Goal: Task Accomplishment & Management: Complete application form

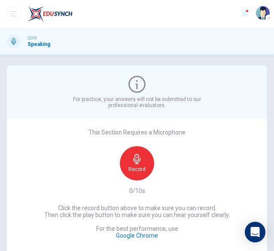
click at [123, 158] on div "Record" at bounding box center [137, 163] width 34 height 34
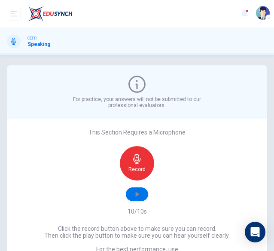
drag, startPoint x: 123, startPoint y: 158, endPoint x: 138, endPoint y: 193, distance: 38.5
click at [138, 193] on div "Record" at bounding box center [137, 173] width 93 height 55
click at [138, 193] on icon "button" at bounding box center [137, 194] width 9 height 9
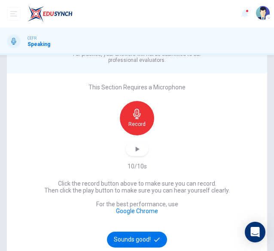
scroll to position [46, 0]
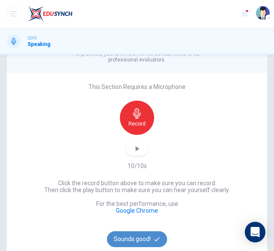
click at [138, 236] on button "Sounds good!" at bounding box center [137, 239] width 60 height 16
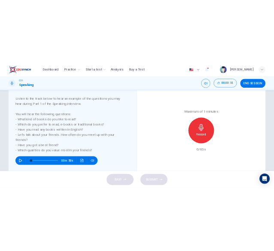
scroll to position [123, 0]
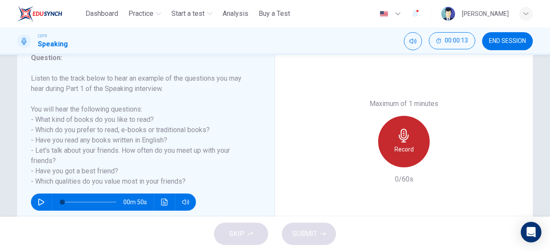
click at [274, 148] on h6 "Record" at bounding box center [403, 149] width 19 height 10
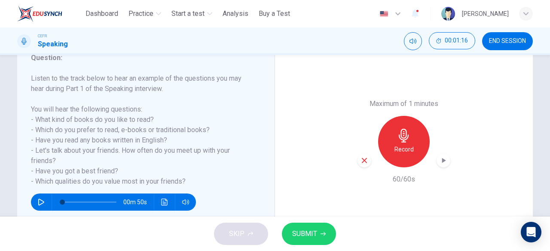
click at [274, 159] on div "Maximum of 1 minutes Record 60/60s" at bounding box center [404, 142] width 258 height 212
click at [274, 160] on icon "button" at bounding box center [444, 160] width 4 height 5
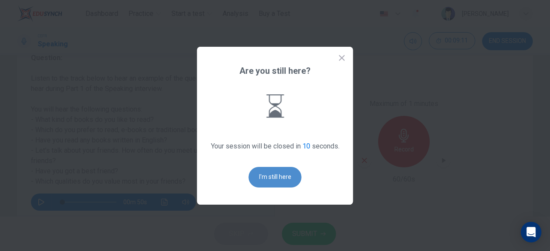
click at [274, 180] on button "I'm still here" at bounding box center [275, 177] width 53 height 21
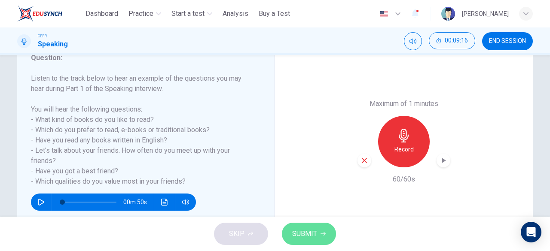
click at [274, 241] on button "SUBMIT" at bounding box center [309, 234] width 54 height 22
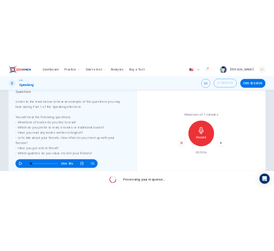
scroll to position [3, 0]
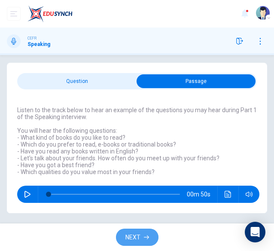
click at [139, 238] on span "NEXT" at bounding box center [132, 237] width 15 height 11
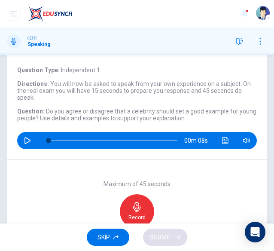
scroll to position [35, 0]
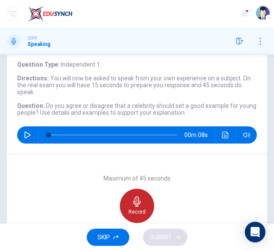
click at [140, 196] on div "Record" at bounding box center [137, 206] width 34 height 34
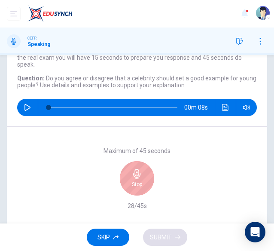
scroll to position [65, 0]
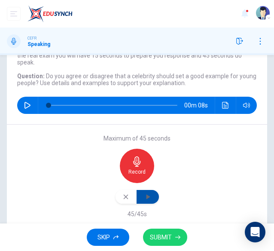
click at [145, 192] on icon "button" at bounding box center [147, 196] width 9 height 9
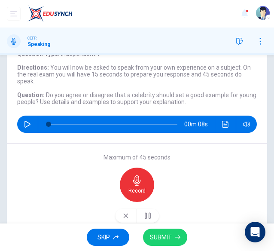
scroll to position [46, 0]
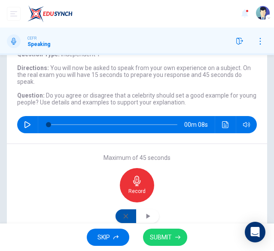
click at [127, 215] on button "button" at bounding box center [126, 216] width 21 height 14
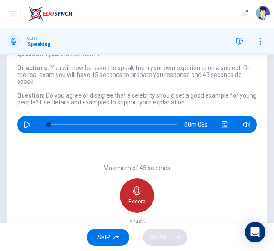
click at [132, 196] on div "Record" at bounding box center [137, 195] width 34 height 34
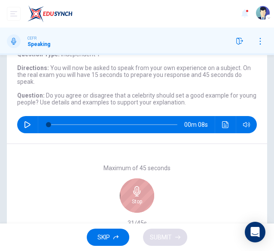
click at [132, 196] on div "Stop" at bounding box center [137, 195] width 34 height 34
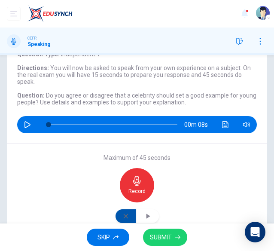
click at [124, 213] on icon "button" at bounding box center [125, 216] width 7 height 7
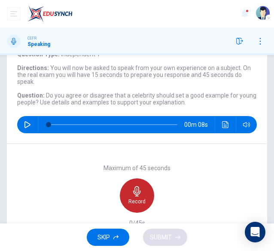
click at [133, 203] on h6 "Record" at bounding box center [136, 201] width 17 height 7
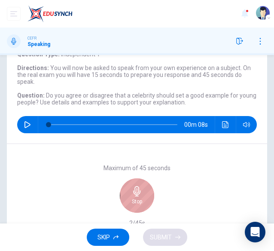
click at [133, 203] on h6 "Stop" at bounding box center [137, 201] width 10 height 7
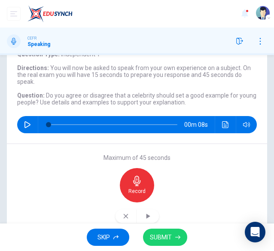
scroll to position [61, 0]
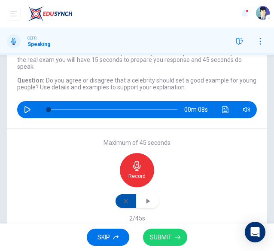
click at [130, 204] on button "button" at bounding box center [126, 201] width 21 height 14
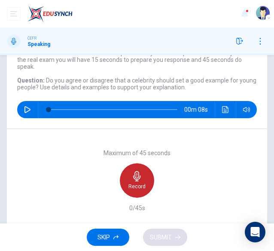
click at [135, 177] on icon "button" at bounding box center [136, 176] width 7 height 10
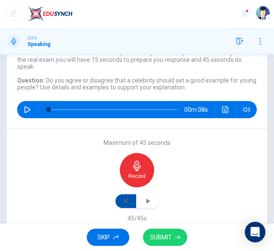
click at [123, 203] on icon "button" at bounding box center [125, 201] width 7 height 7
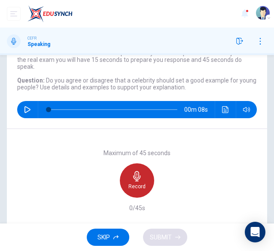
click at [133, 184] on h6 "Record" at bounding box center [136, 186] width 17 height 7
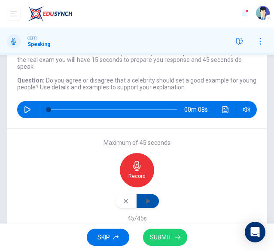
click at [153, 199] on button "button" at bounding box center [148, 201] width 22 height 14
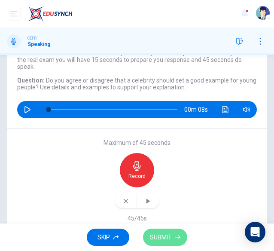
click at [172, 239] on span "SUBMIT" at bounding box center [161, 237] width 22 height 11
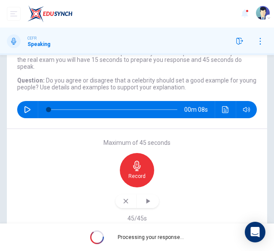
scroll to position [49, 0]
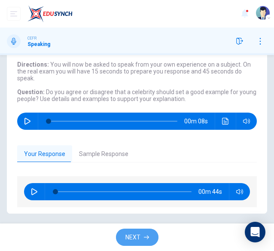
click at [142, 236] on button "NEXT" at bounding box center [137, 238] width 43 height 18
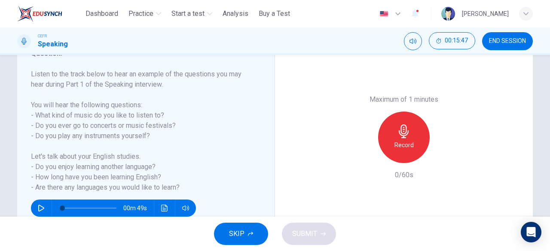
scroll to position [130, 0]
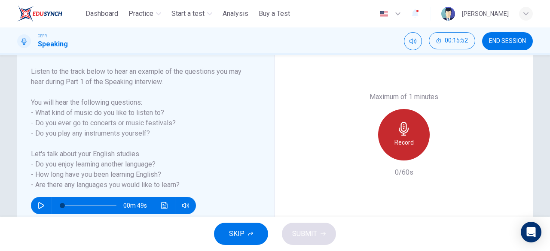
click at [274, 134] on div "Record" at bounding box center [404, 135] width 52 height 52
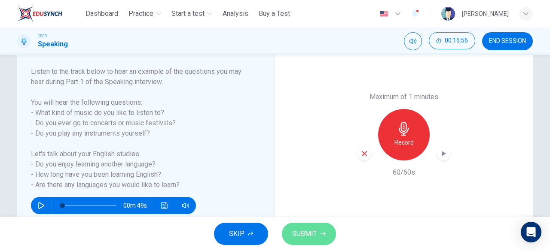
click at [274, 225] on button "SUBMIT" at bounding box center [309, 234] width 54 height 22
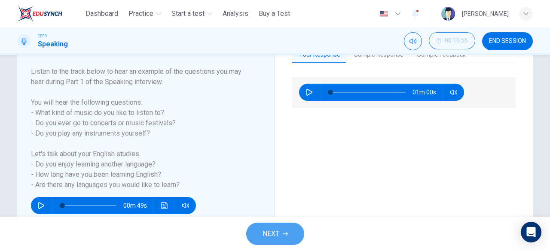
click at [261, 228] on button "NEXT" at bounding box center [275, 234] width 58 height 22
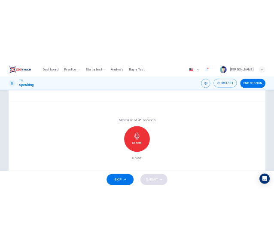
scroll to position [60, 0]
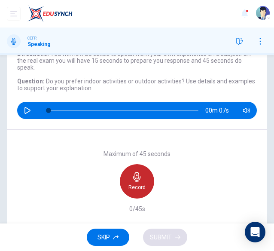
click at [136, 178] on icon "button" at bounding box center [136, 177] width 7 height 10
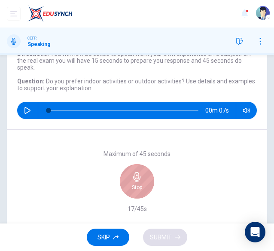
click at [136, 178] on icon "button" at bounding box center [136, 177] width 7 height 10
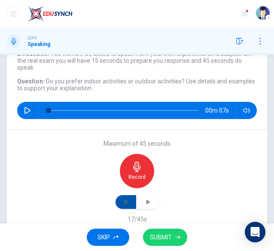
click at [127, 201] on button "button" at bounding box center [126, 202] width 21 height 14
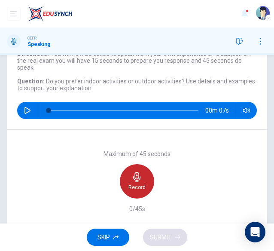
click at [132, 182] on icon "button" at bounding box center [137, 177] width 10 height 10
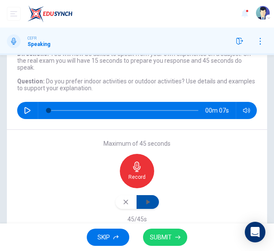
click at [150, 202] on button "button" at bounding box center [148, 202] width 22 height 14
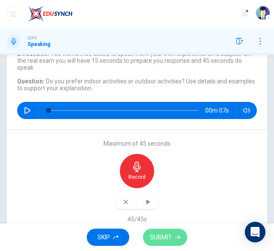
click at [163, 237] on span "SUBMIT" at bounding box center [161, 237] width 22 height 11
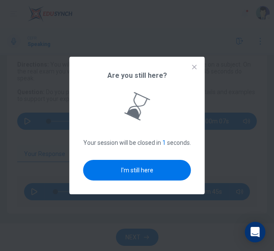
scroll to position [0, 0]
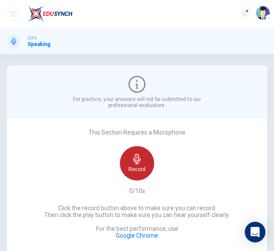
click at [139, 161] on icon "button" at bounding box center [137, 159] width 10 height 10
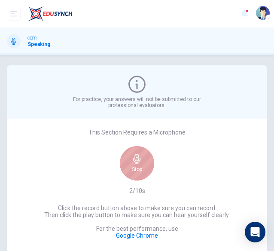
click at [139, 161] on icon "button" at bounding box center [137, 159] width 10 height 10
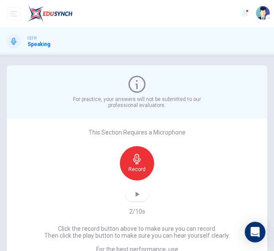
click at [135, 187] on div "Record" at bounding box center [137, 173] width 93 height 55
click at [136, 194] on icon "button" at bounding box center [138, 194] width 4 height 5
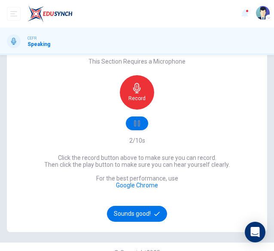
scroll to position [71, 0]
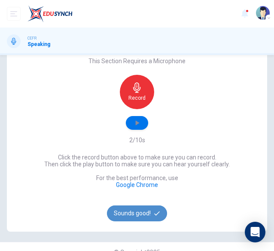
click at [136, 213] on button "Sounds good!" at bounding box center [137, 213] width 60 height 16
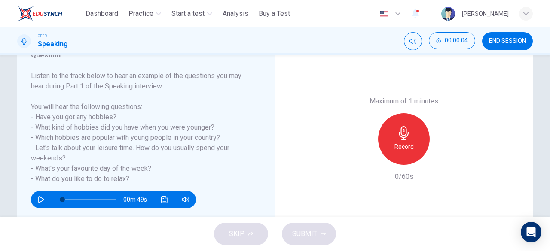
scroll to position [126, 0]
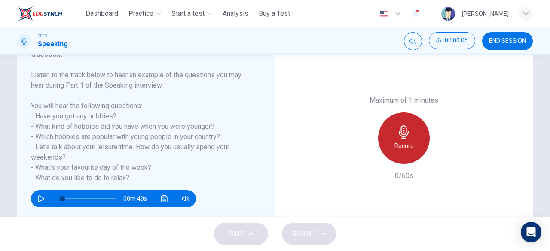
click at [274, 128] on div "Record" at bounding box center [404, 139] width 52 height 52
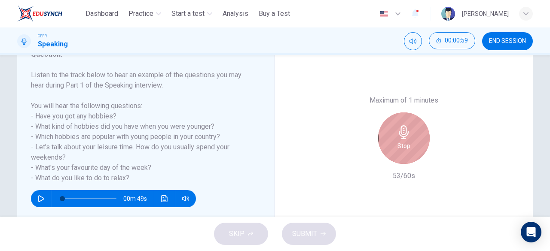
click at [274, 128] on div "Stop" at bounding box center [404, 139] width 52 height 52
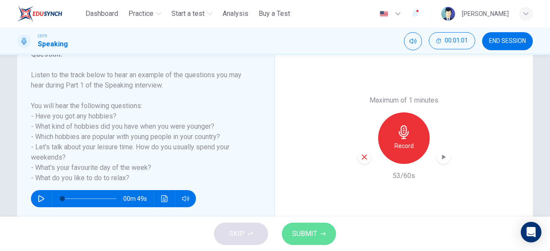
click at [274, 241] on button "SUBMIT" at bounding box center [309, 234] width 54 height 22
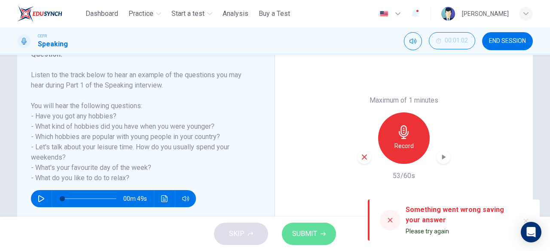
click at [274, 241] on button "SUBMIT" at bounding box center [309, 234] width 54 height 22
click at [274, 155] on icon "button" at bounding box center [364, 157] width 8 height 8
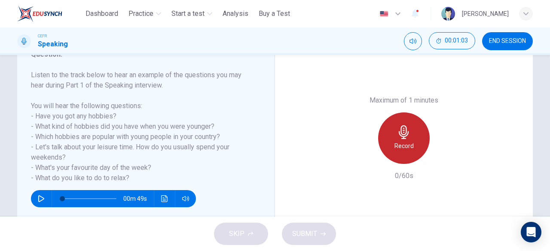
click at [274, 144] on h6 "Record" at bounding box center [403, 146] width 19 height 10
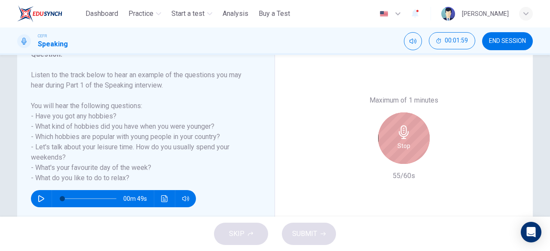
click at [274, 144] on h6 "Stop" at bounding box center [403, 146] width 13 height 10
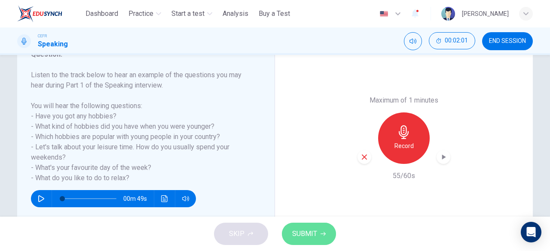
click at [274, 237] on span "SUBMIT" at bounding box center [304, 234] width 25 height 12
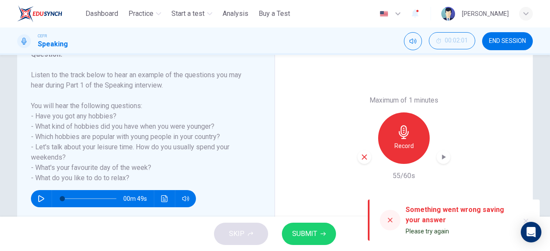
click at [232, 233] on div "SKIP SUBMIT" at bounding box center [275, 234] width 550 height 34
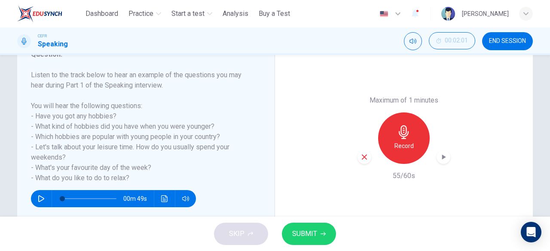
click at [232, 233] on div "SKIP SUBMIT" at bounding box center [275, 234] width 550 height 34
click at [274, 236] on span "SUBMIT" at bounding box center [304, 234] width 25 height 12
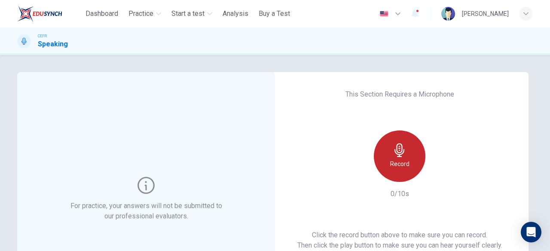
click at [398, 167] on h6 "Record" at bounding box center [399, 164] width 19 height 10
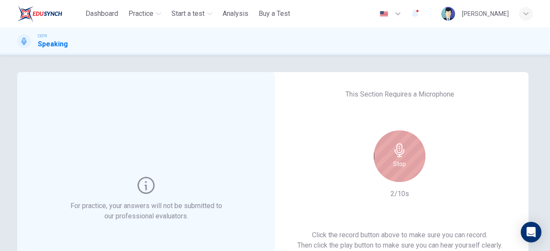
click at [398, 167] on h6 "Stop" at bounding box center [399, 164] width 13 height 10
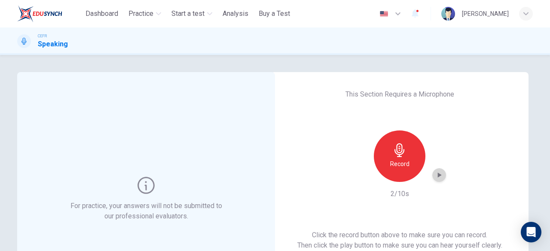
click at [439, 177] on icon "button" at bounding box center [439, 175] width 9 height 9
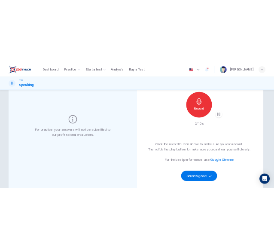
scroll to position [90, 0]
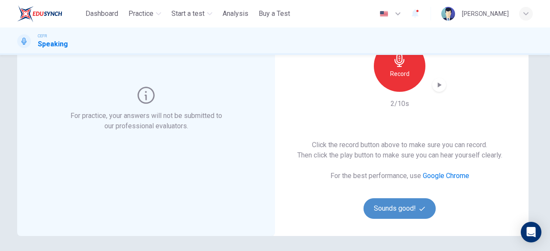
click at [406, 201] on button "Sounds good!" at bounding box center [399, 208] width 72 height 21
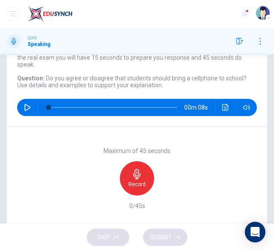
scroll to position [61, 0]
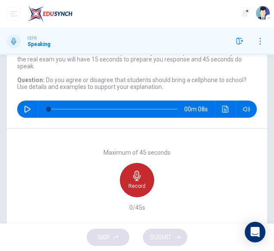
click at [138, 184] on h6 "Record" at bounding box center [136, 186] width 17 height 7
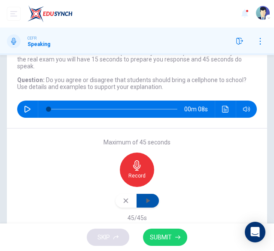
click at [143, 204] on icon "button" at bounding box center [147, 200] width 9 height 9
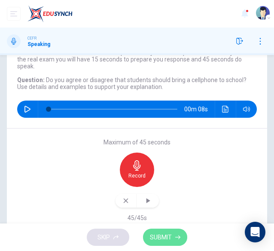
click at [158, 238] on span "SUBMIT" at bounding box center [161, 237] width 22 height 11
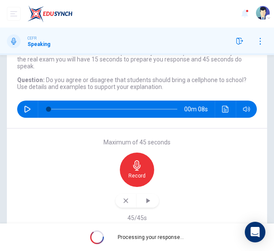
scroll to position [49, 0]
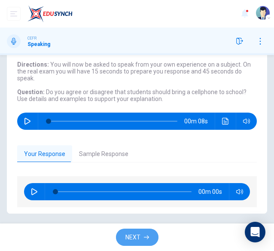
click at [131, 232] on span "NEXT" at bounding box center [132, 237] width 15 height 11
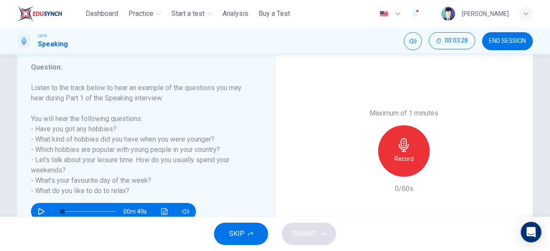
scroll to position [127, 0]
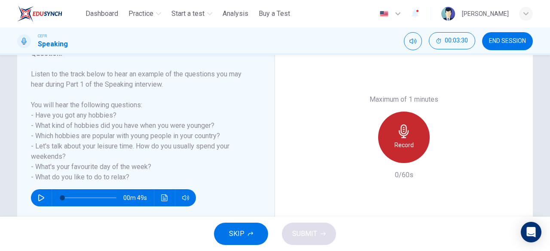
click at [406, 145] on h6 "Record" at bounding box center [403, 145] width 19 height 10
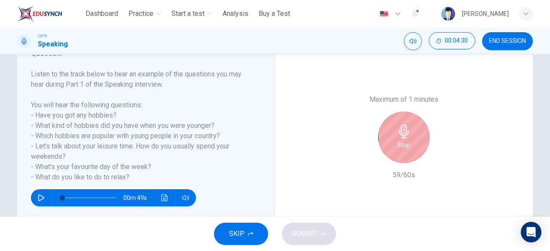
click at [406, 145] on h6 "Stop" at bounding box center [403, 145] width 13 height 10
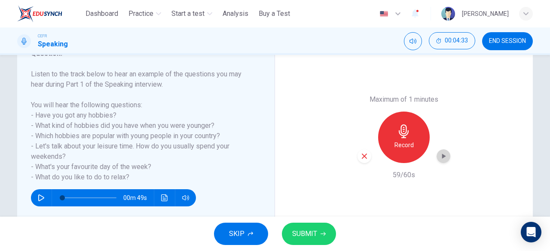
click at [442, 158] on icon "button" at bounding box center [444, 156] width 4 height 5
click at [317, 230] on button "SUBMIT" at bounding box center [309, 234] width 54 height 22
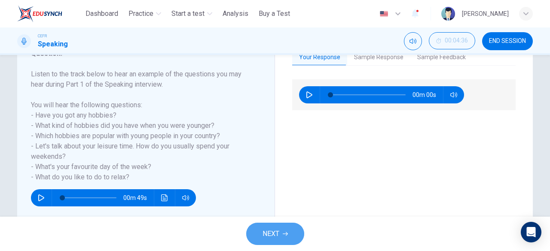
click at [285, 238] on button "NEXT" at bounding box center [275, 234] width 58 height 22
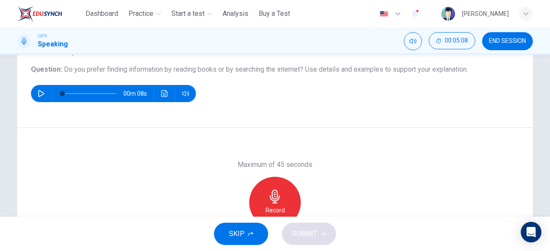
scroll to position [98, 0]
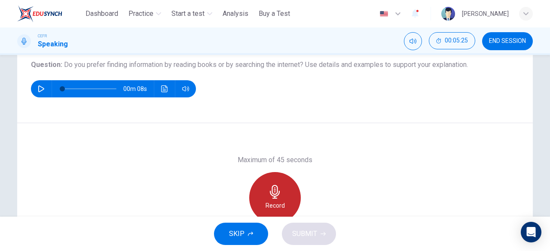
click at [276, 191] on icon "button" at bounding box center [275, 192] width 14 height 14
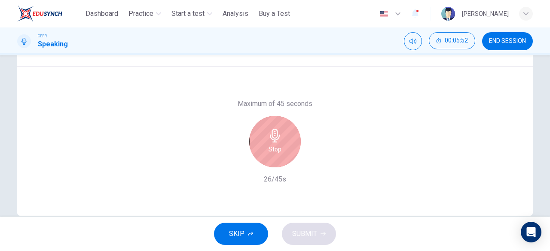
scroll to position [146, 0]
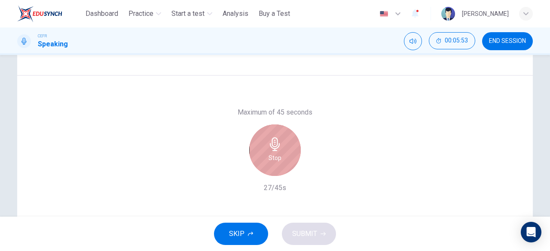
click at [272, 154] on h6 "Stop" at bounding box center [275, 158] width 13 height 10
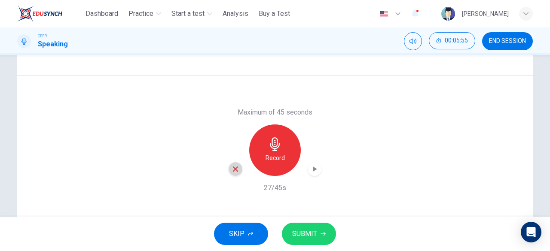
click at [235, 167] on icon "button" at bounding box center [235, 169] width 5 height 5
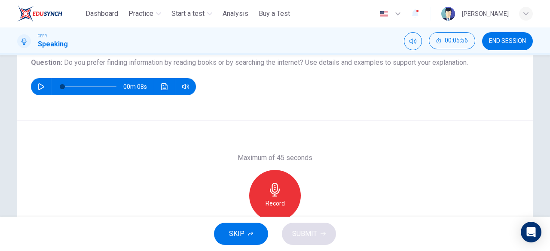
scroll to position [100, 0]
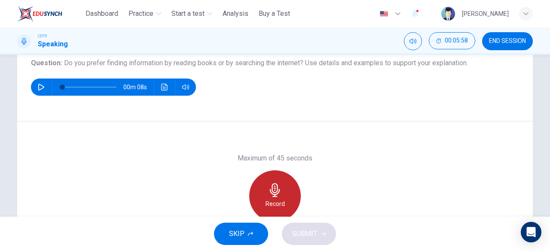
click at [276, 199] on h6 "Record" at bounding box center [275, 204] width 19 height 10
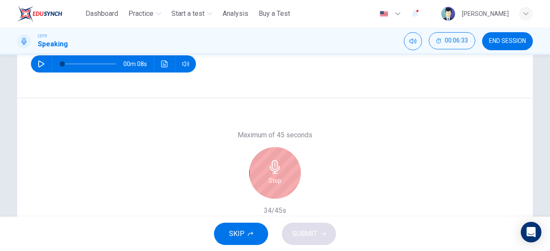
scroll to position [122, 0]
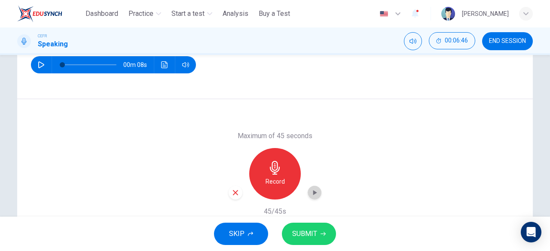
click at [316, 189] on icon "button" at bounding box center [314, 193] width 9 height 9
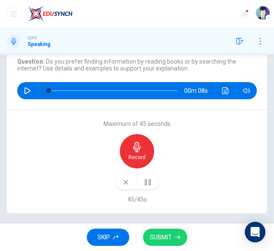
scroll to position [79, 0]
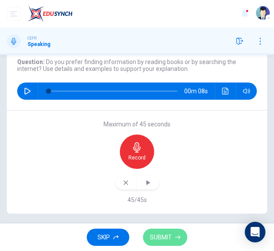
click at [159, 238] on span "SUBMIT" at bounding box center [161, 237] width 22 height 11
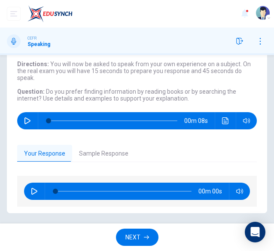
scroll to position [49, 0]
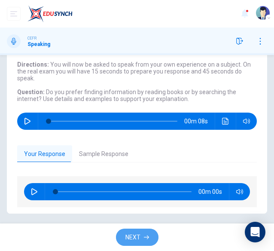
click at [135, 234] on span "NEXT" at bounding box center [132, 237] width 15 height 11
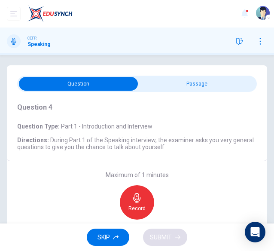
scroll to position [30, 0]
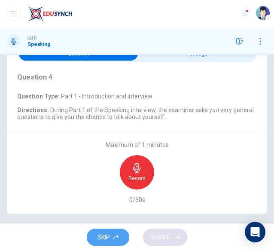
click at [110, 241] on span "SKIP" at bounding box center [104, 237] width 12 height 11
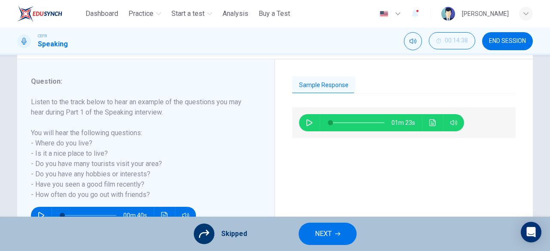
scroll to position [100, 0]
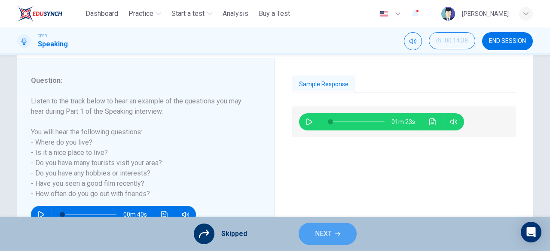
click at [326, 227] on button "NEXT" at bounding box center [328, 234] width 58 height 22
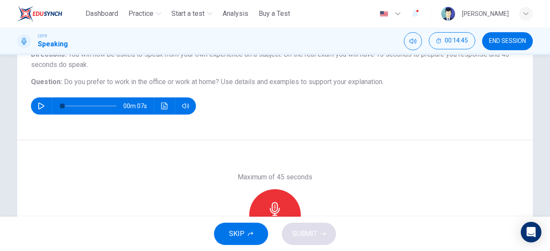
scroll to position [82, 0]
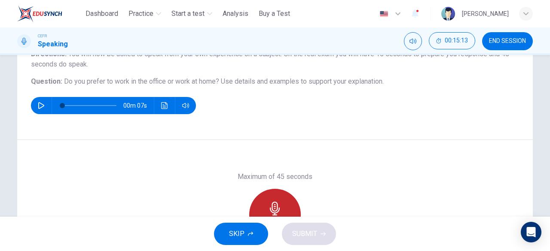
click at [266, 199] on div "Record" at bounding box center [275, 215] width 52 height 52
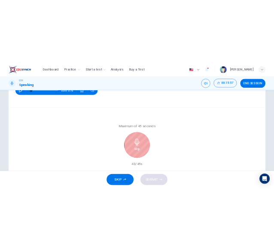
scroll to position [131, 0]
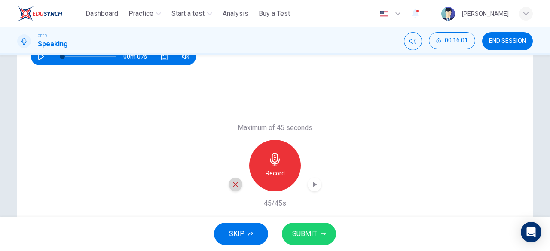
click at [232, 187] on icon "button" at bounding box center [236, 185] width 8 height 8
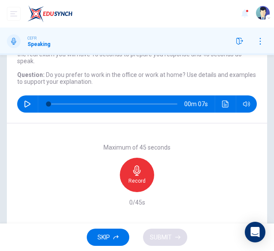
scroll to position [65, 0]
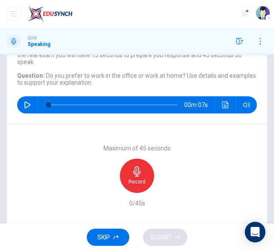
drag, startPoint x: 92, startPoint y: 83, endPoint x: 317, endPoint y: 221, distance: 264.0
click at [274, 221] on html "This site uses cookies, as explained in our Privacy Policy . If you agree to th…" at bounding box center [137, 125] width 274 height 251
click at [131, 177] on div "Record" at bounding box center [137, 176] width 34 height 34
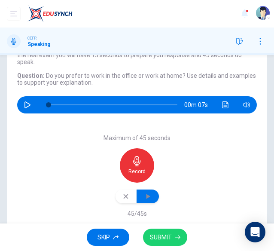
click at [149, 195] on icon "button" at bounding box center [147, 196] width 9 height 9
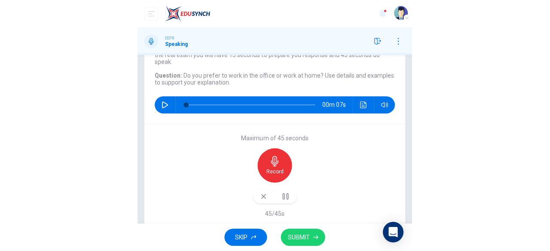
scroll to position [78, 0]
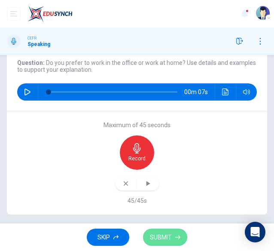
click at [172, 236] on span "SUBMIT" at bounding box center [161, 237] width 22 height 11
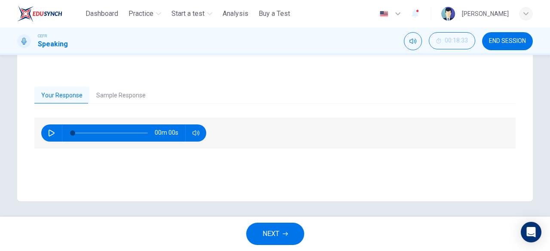
scroll to position [171, 0]
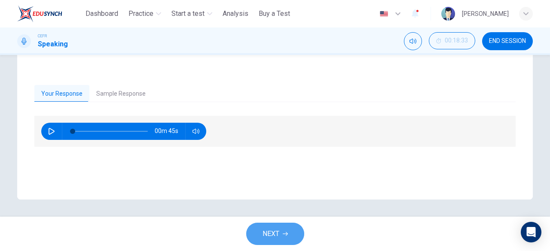
click at [279, 234] on span "NEXT" at bounding box center [271, 234] width 17 height 12
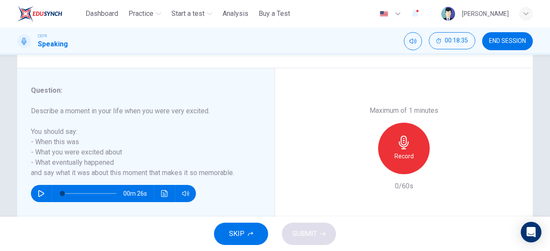
scroll to position [146, 0]
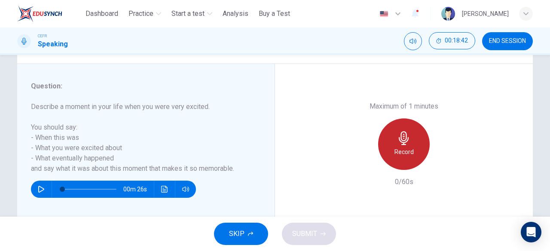
click at [397, 144] on icon "button" at bounding box center [404, 138] width 14 height 14
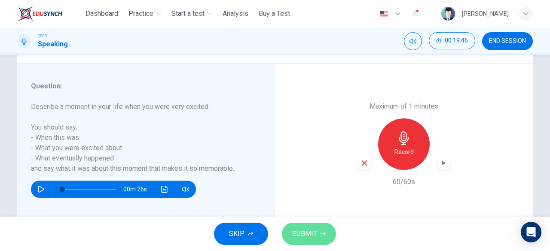
click at [308, 228] on span "SUBMIT" at bounding box center [304, 234] width 25 height 12
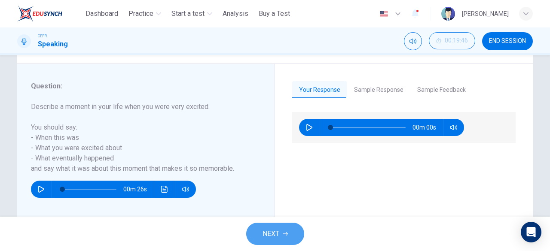
click at [280, 242] on button "NEXT" at bounding box center [275, 234] width 58 height 22
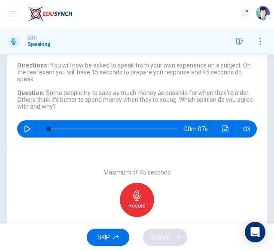
scroll to position [54, 0]
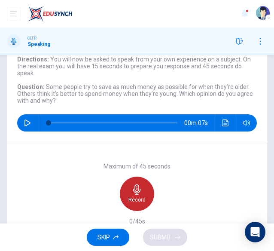
click at [137, 189] on icon "button" at bounding box center [136, 189] width 7 height 10
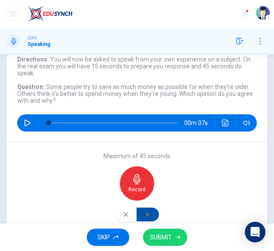
click at [143, 215] on icon "button" at bounding box center [147, 214] width 9 height 9
click at [122, 211] on icon "button" at bounding box center [125, 214] width 7 height 7
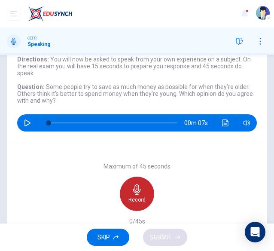
click at [133, 191] on icon "button" at bounding box center [136, 189] width 7 height 10
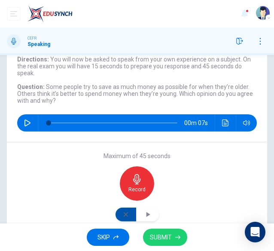
click at [127, 211] on button "button" at bounding box center [126, 215] width 21 height 14
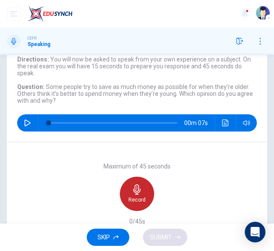
click at [137, 188] on icon "button" at bounding box center [137, 189] width 10 height 10
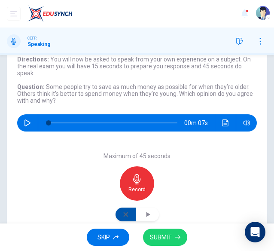
click at [122, 217] on icon "button" at bounding box center [125, 214] width 7 height 7
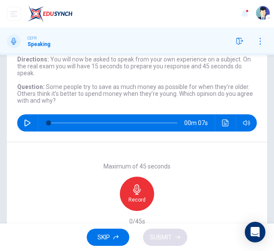
click at [134, 190] on icon "button" at bounding box center [137, 189] width 10 height 10
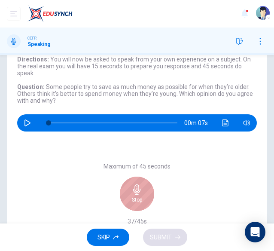
click at [134, 190] on icon "button" at bounding box center [137, 189] width 10 height 10
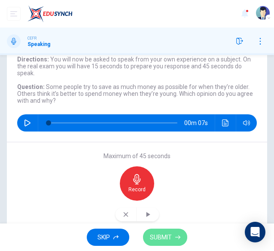
click at [169, 238] on span "SUBMIT" at bounding box center [161, 237] width 22 height 11
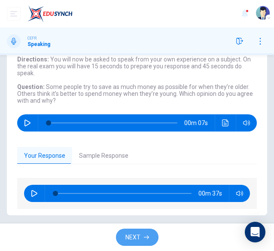
click at [141, 241] on button "NEXT" at bounding box center [137, 238] width 43 height 18
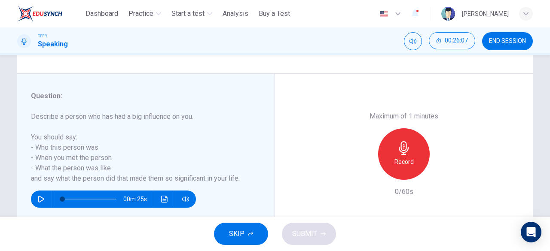
scroll to position [145, 0]
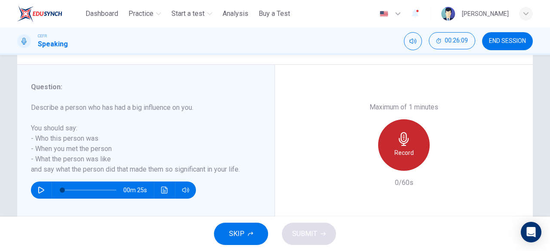
click at [391, 138] on div "Record" at bounding box center [404, 145] width 52 height 52
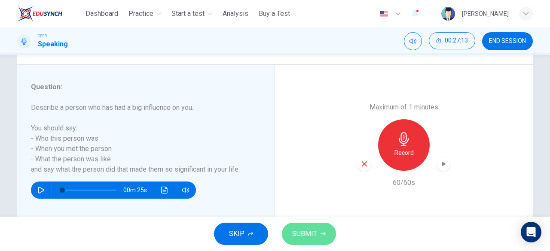
click at [313, 238] on span "SUBMIT" at bounding box center [304, 234] width 25 height 12
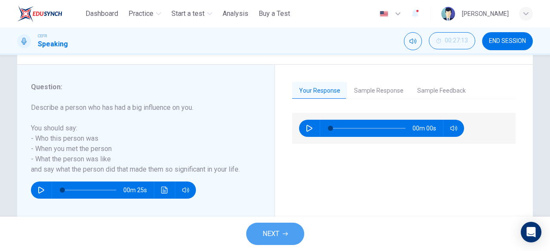
click at [275, 223] on button "NEXT" at bounding box center [275, 234] width 58 height 22
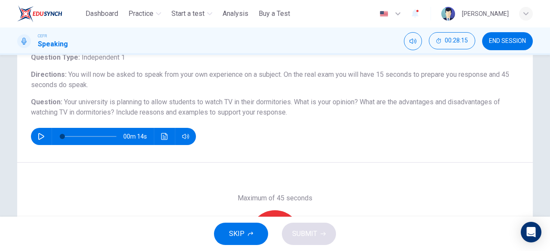
scroll to position [76, 0]
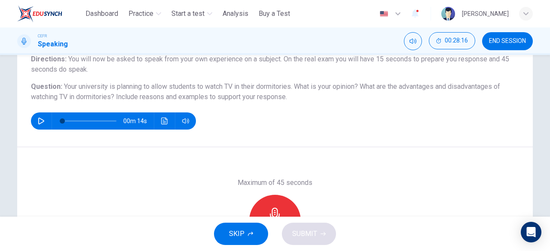
click at [266, 208] on div "Record" at bounding box center [275, 221] width 52 height 52
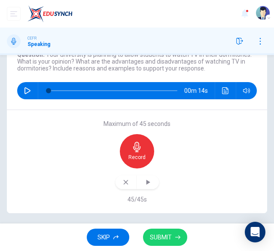
scroll to position [86, 0]
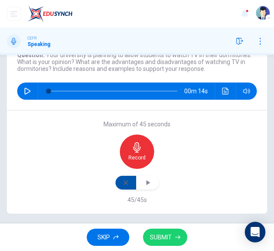
click at [125, 178] on button "button" at bounding box center [126, 183] width 21 height 14
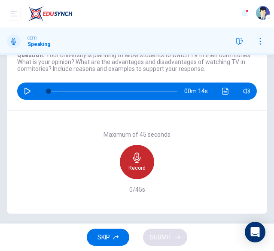
click at [134, 159] on icon "button" at bounding box center [137, 158] width 10 height 10
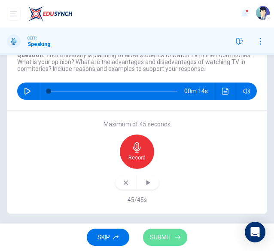
click at [171, 229] on button "SUBMIT" at bounding box center [165, 238] width 44 height 18
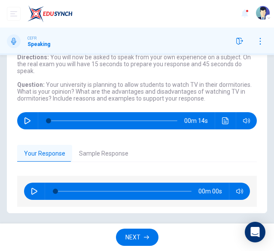
scroll to position [56, 0]
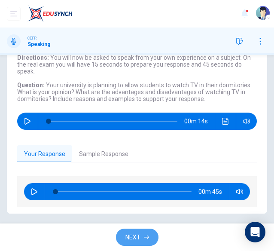
click at [129, 241] on span "NEXT" at bounding box center [132, 237] width 15 height 11
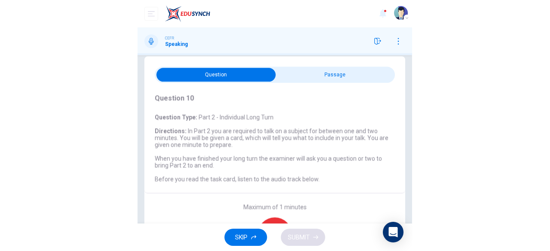
scroll to position [9, 0]
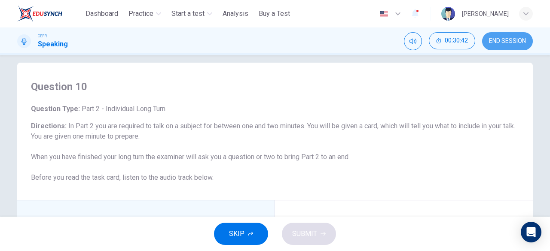
click at [492, 42] on span "END SESSION" at bounding box center [507, 41] width 37 height 7
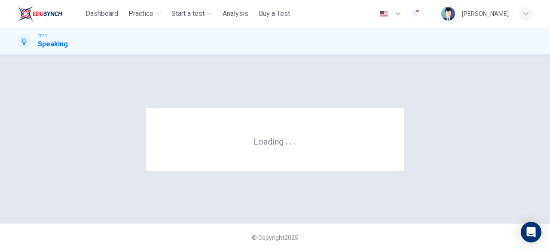
scroll to position [0, 0]
